Goal: Information Seeking & Learning: Compare options

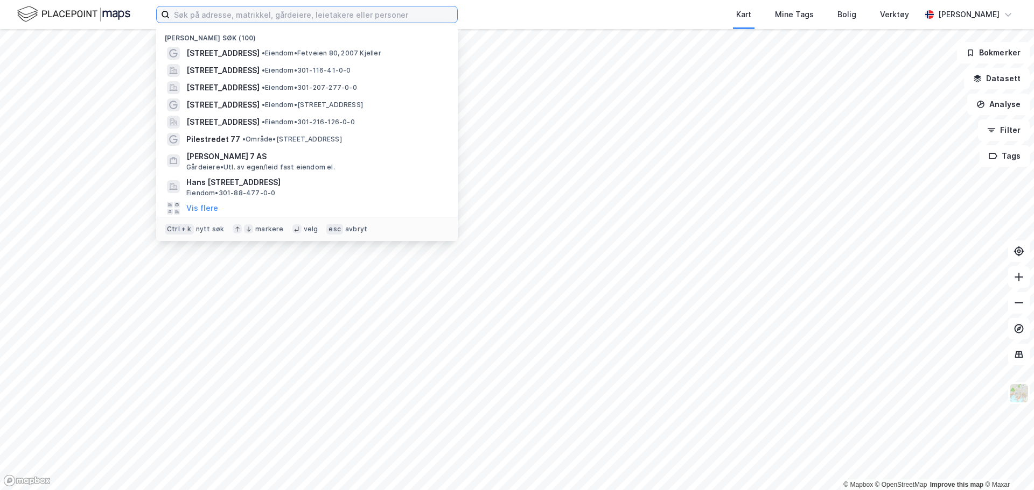
click at [368, 15] on input at bounding box center [313, 14] width 287 height 16
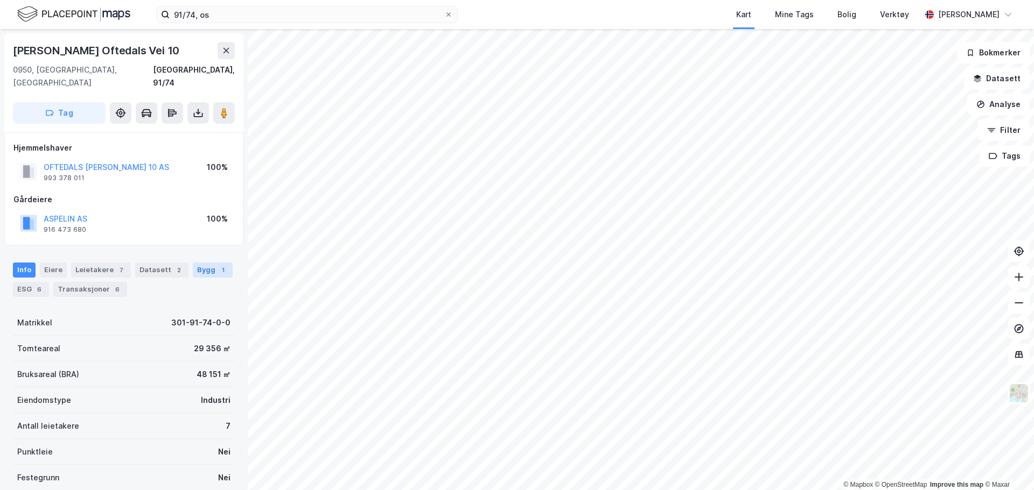
click at [207, 263] on div "Bygg 1" at bounding box center [213, 270] width 40 height 15
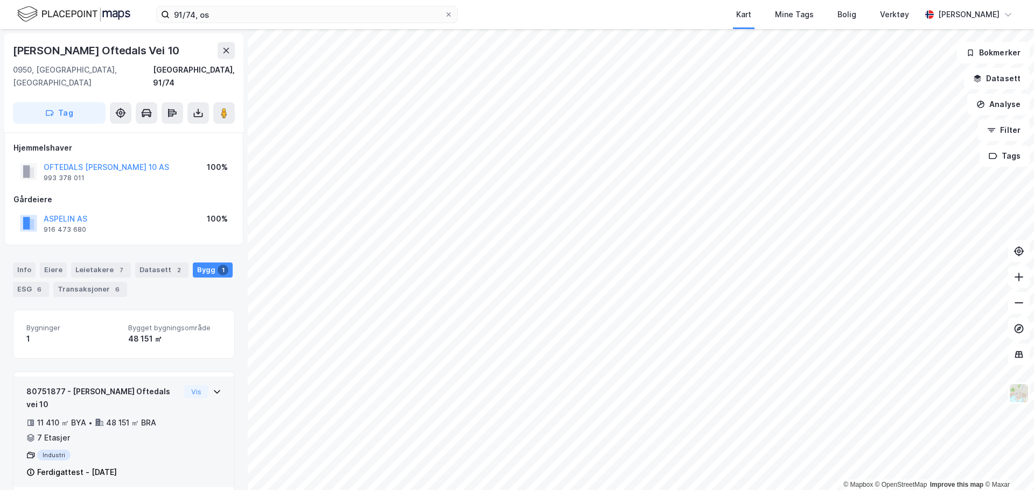
click at [213, 388] on icon at bounding box center [217, 392] width 9 height 9
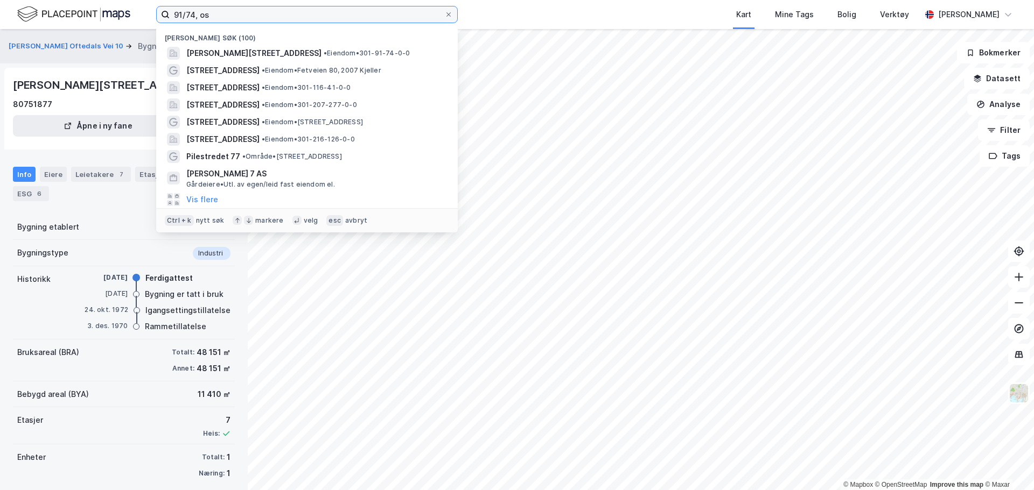
drag, startPoint x: 293, startPoint y: 15, endPoint x: 64, endPoint y: 10, distance: 229.4
click at [64, 10] on div "91/74, os Nylige søk (100) Sven Oftedals vei 10, 0950, OSLO, OSLO • Eiendom • 3…" at bounding box center [517, 14] width 1034 height 29
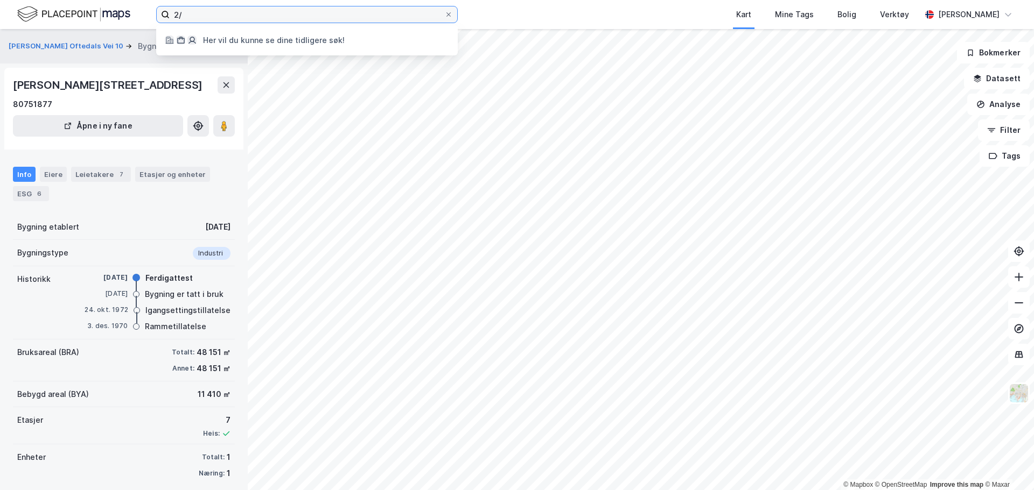
type input "2"
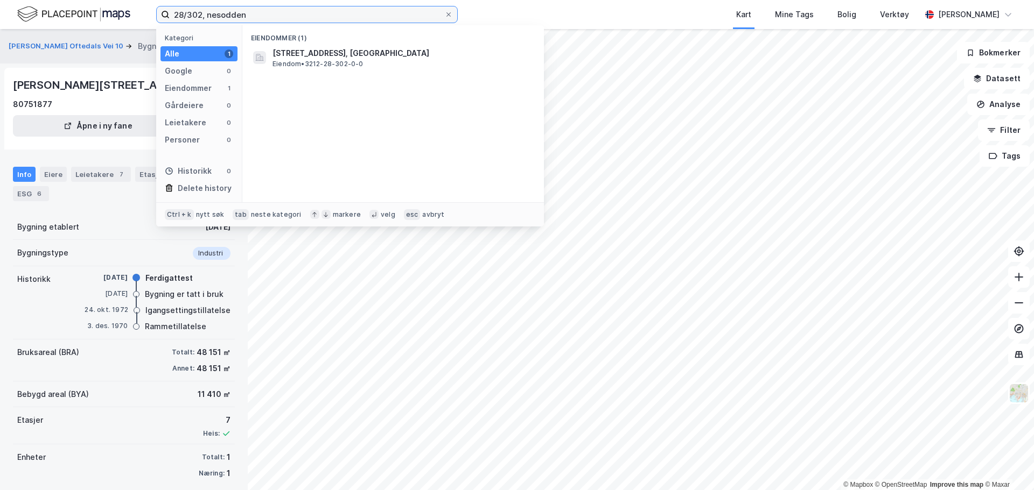
click at [308, 19] on input "28/302, nesodden" at bounding box center [307, 14] width 275 height 16
type input "28/302, nesodden"
click at [299, 31] on div "Eiendommer (1)" at bounding box center [392, 34] width 301 height 19
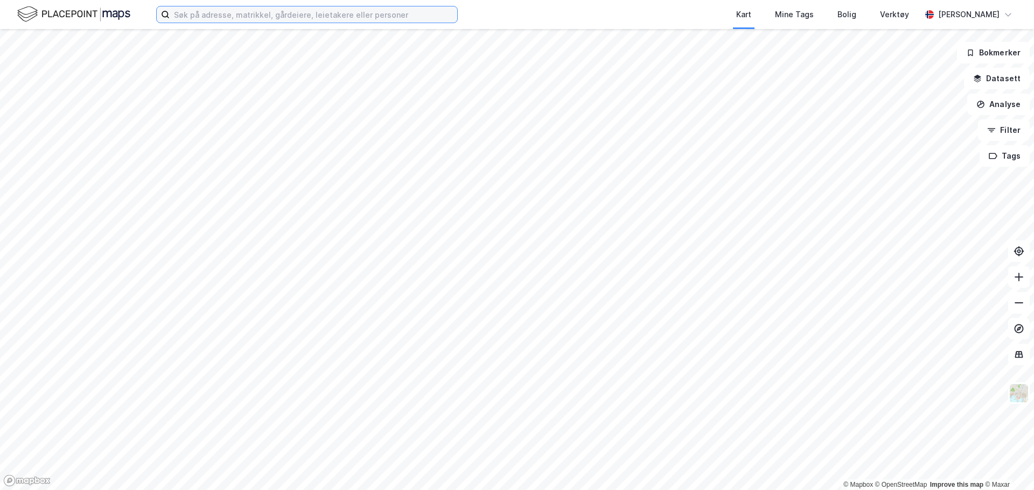
click at [344, 14] on input at bounding box center [313, 14] width 287 height 16
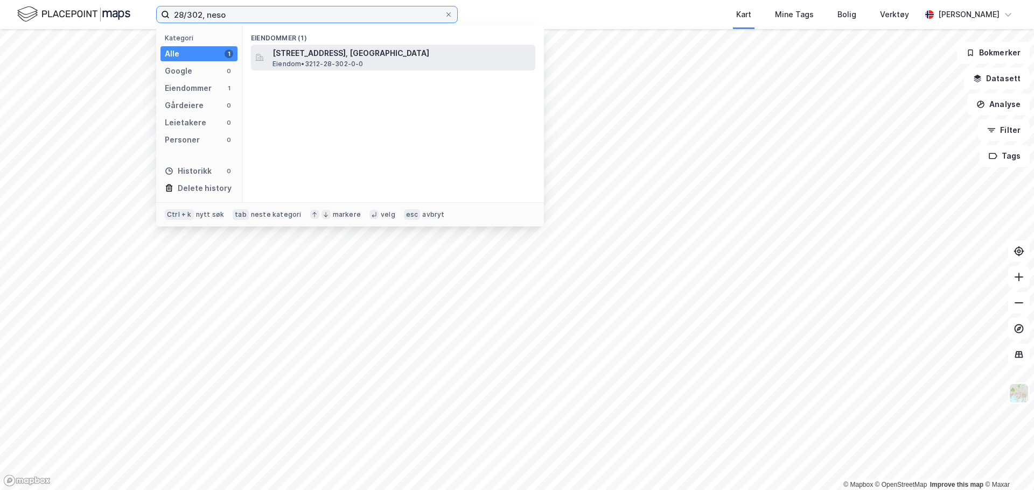
type input "28/302, neso"
click at [396, 57] on span "[STREET_ADDRESS], [GEOGRAPHIC_DATA]" at bounding box center [401, 53] width 258 height 13
